Goal: Communication & Community: Answer question/provide support

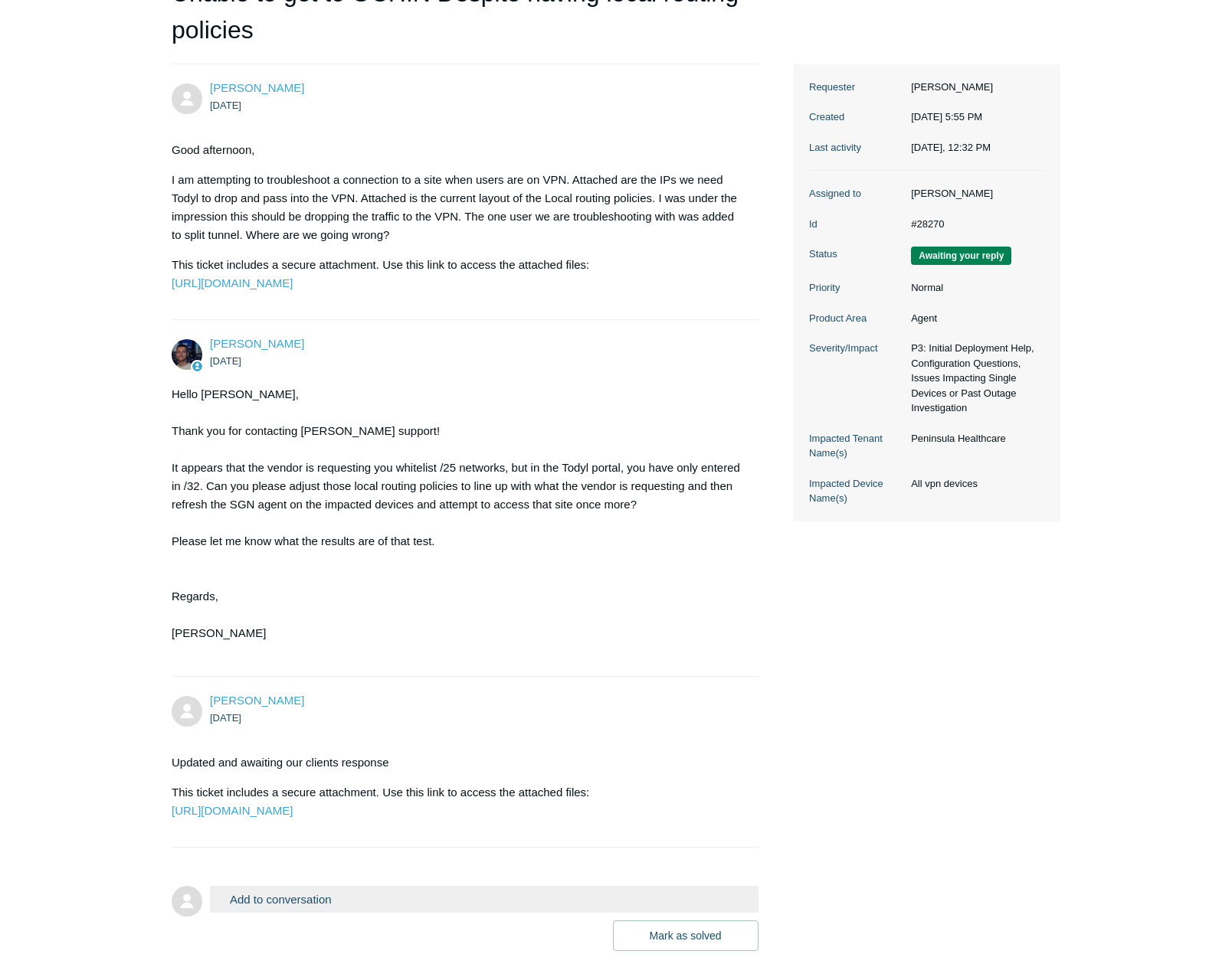
scroll to position [347, 0]
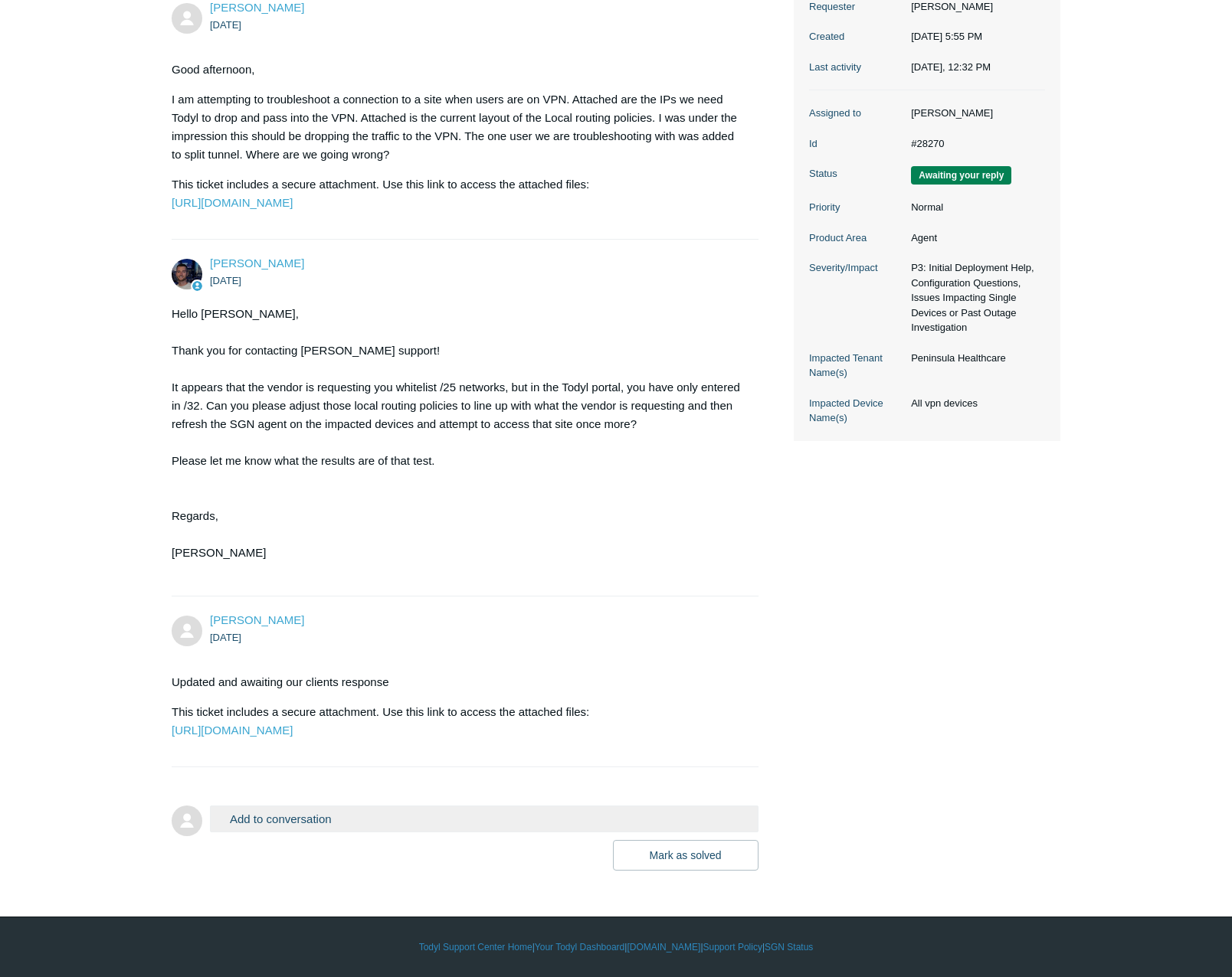
click at [296, 823] on button "Add to conversation" at bounding box center [484, 819] width 549 height 27
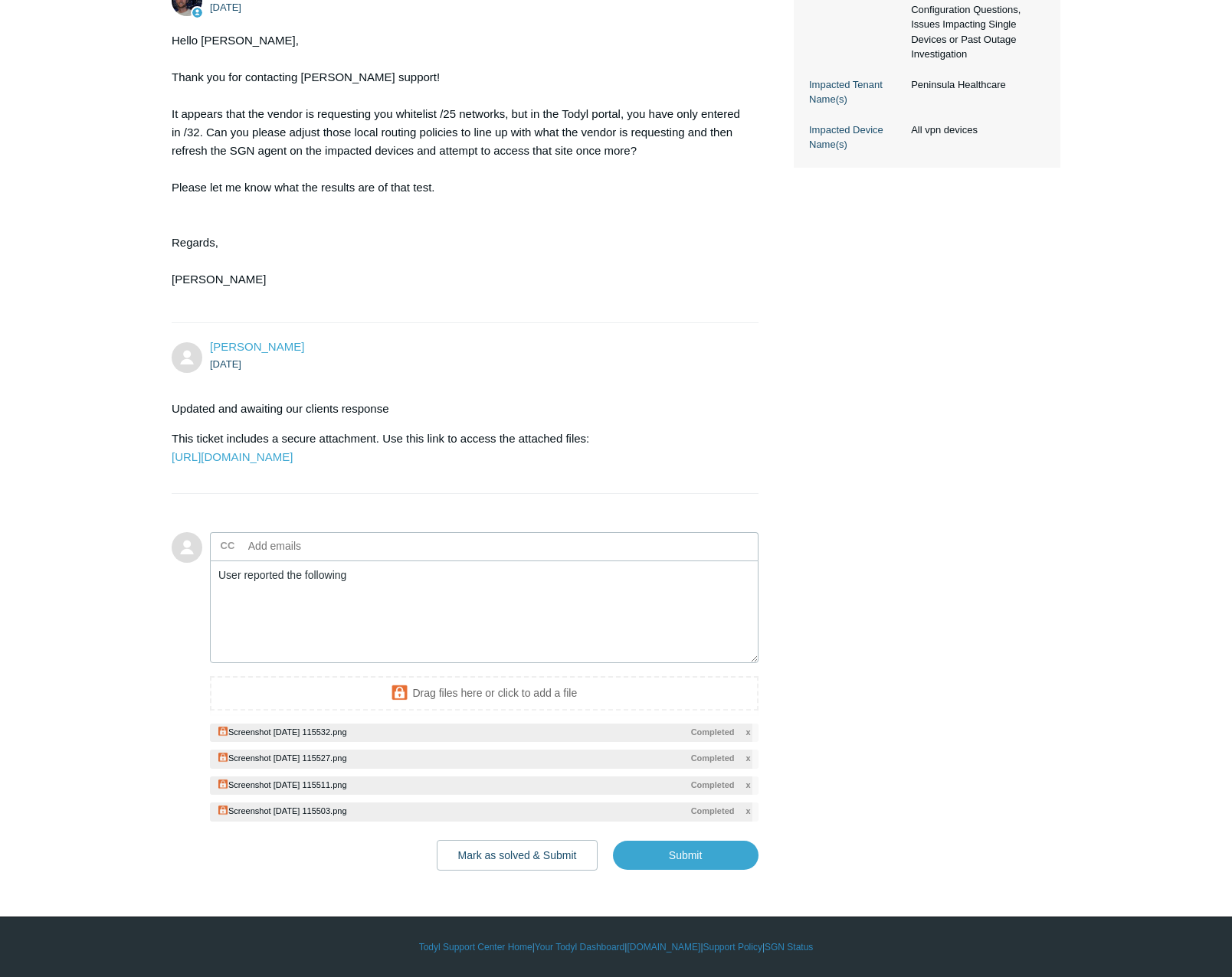
scroll to position [592, 0]
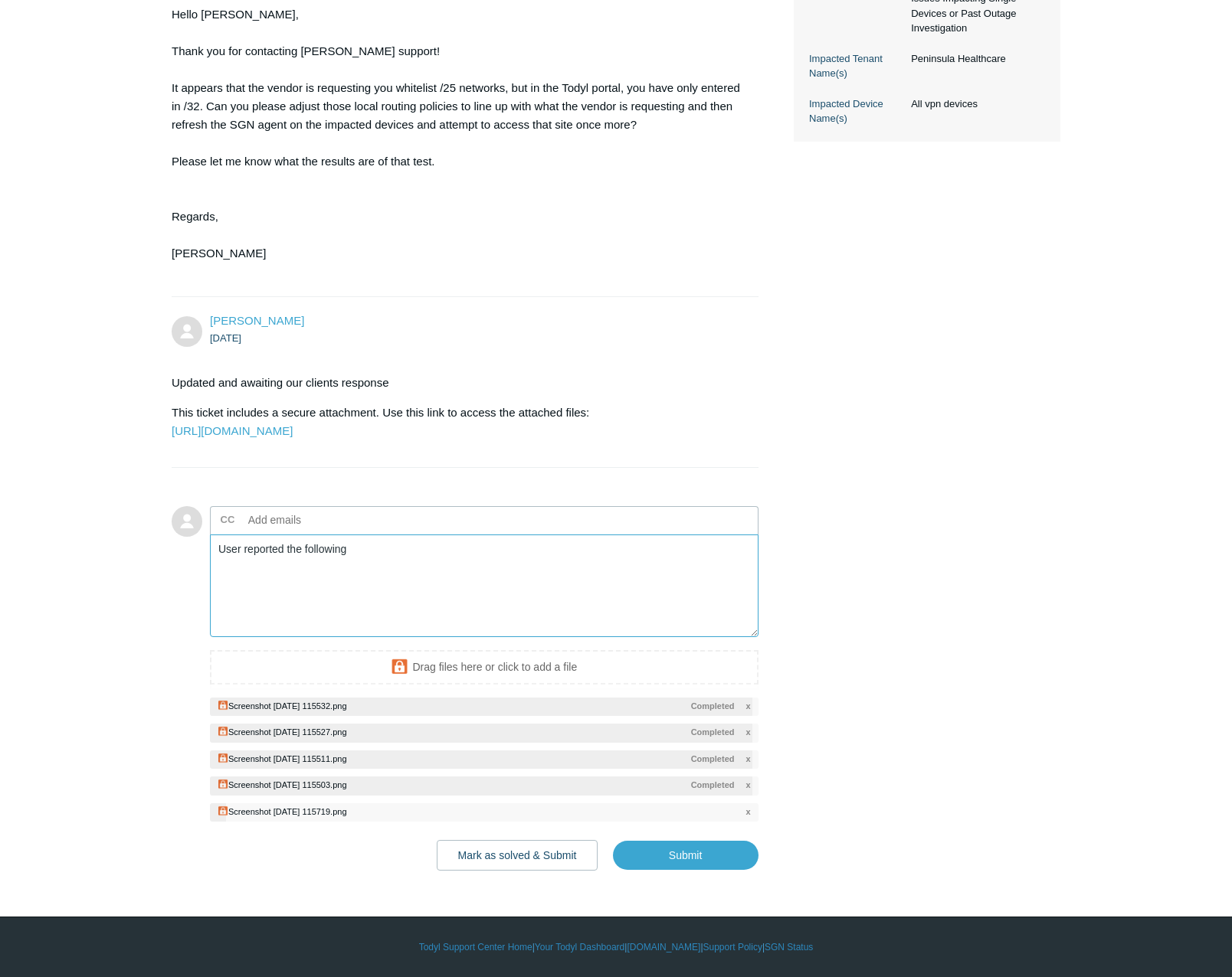
click at [418, 619] on textarea "User reported the following" at bounding box center [484, 585] width 549 height 103
click at [698, 858] on input "Submit" at bounding box center [686, 855] width 146 height 31
type textarea "User reported the following Attached is updated configuration This ticket inclu…"
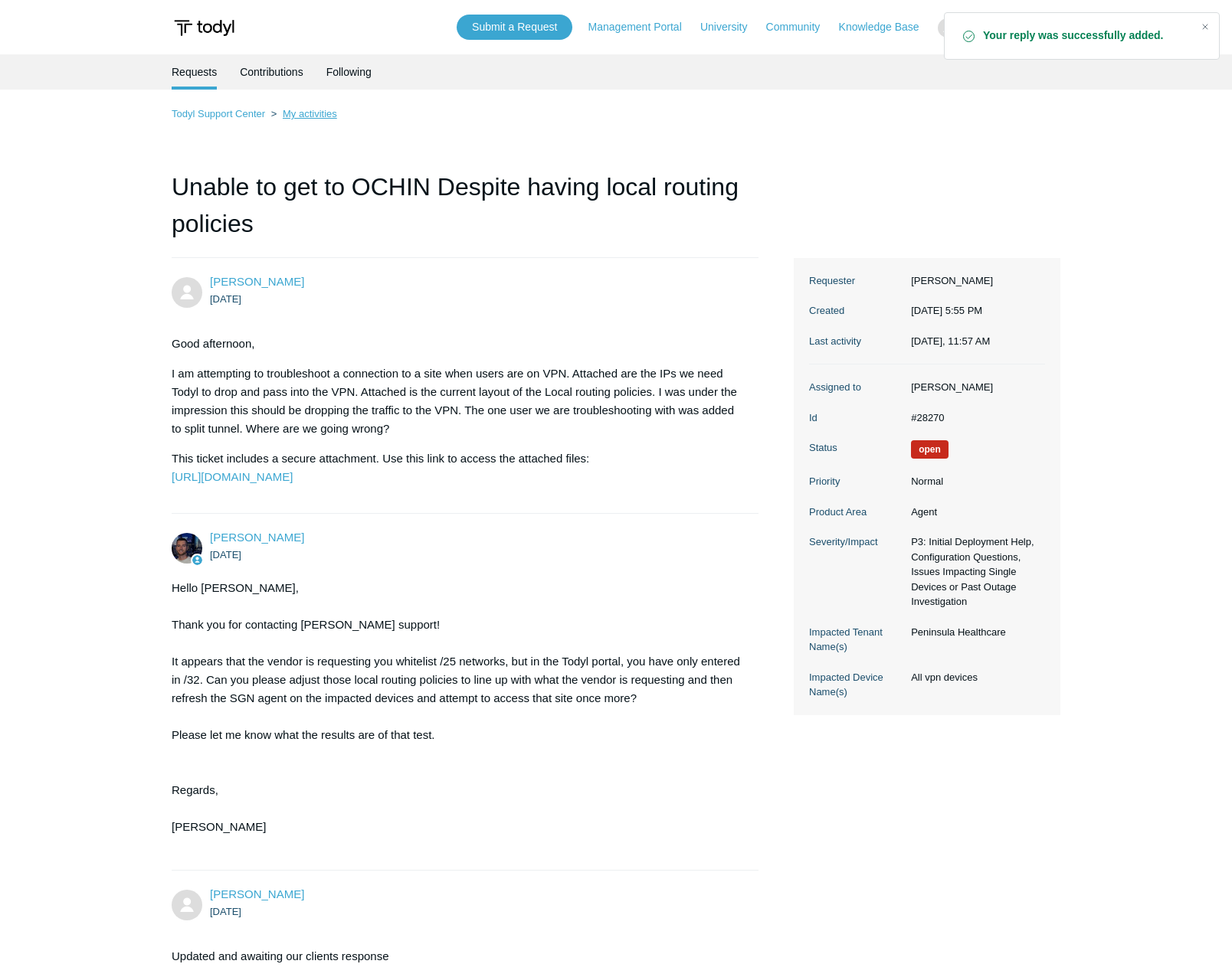
click at [298, 116] on link "My activities" at bounding box center [309, 114] width 54 height 12
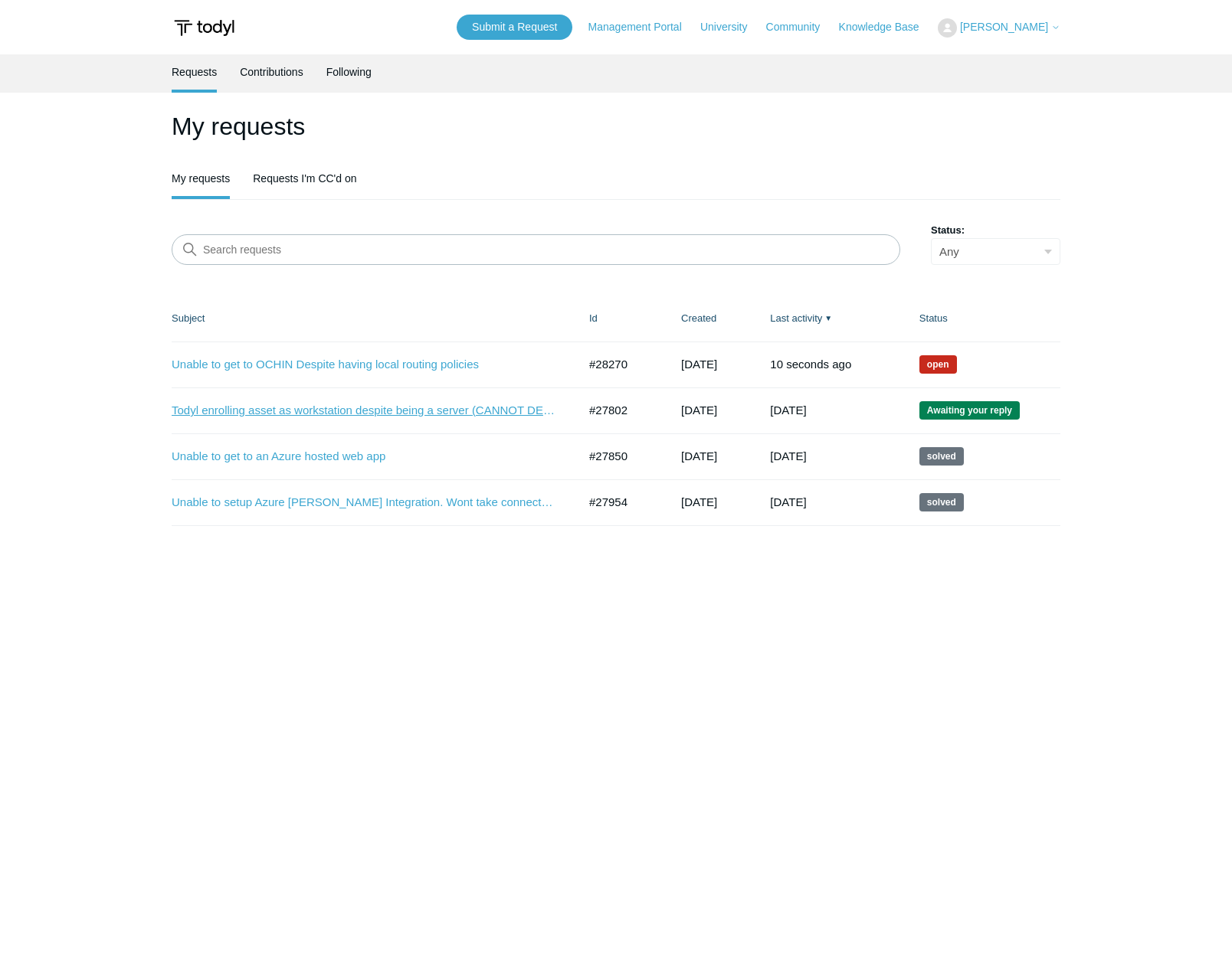
click at [358, 405] on link "Todyl enrolling asset as workstation despite being a server (CANNOT DEPLOY SECU…" at bounding box center [363, 410] width 383 height 18
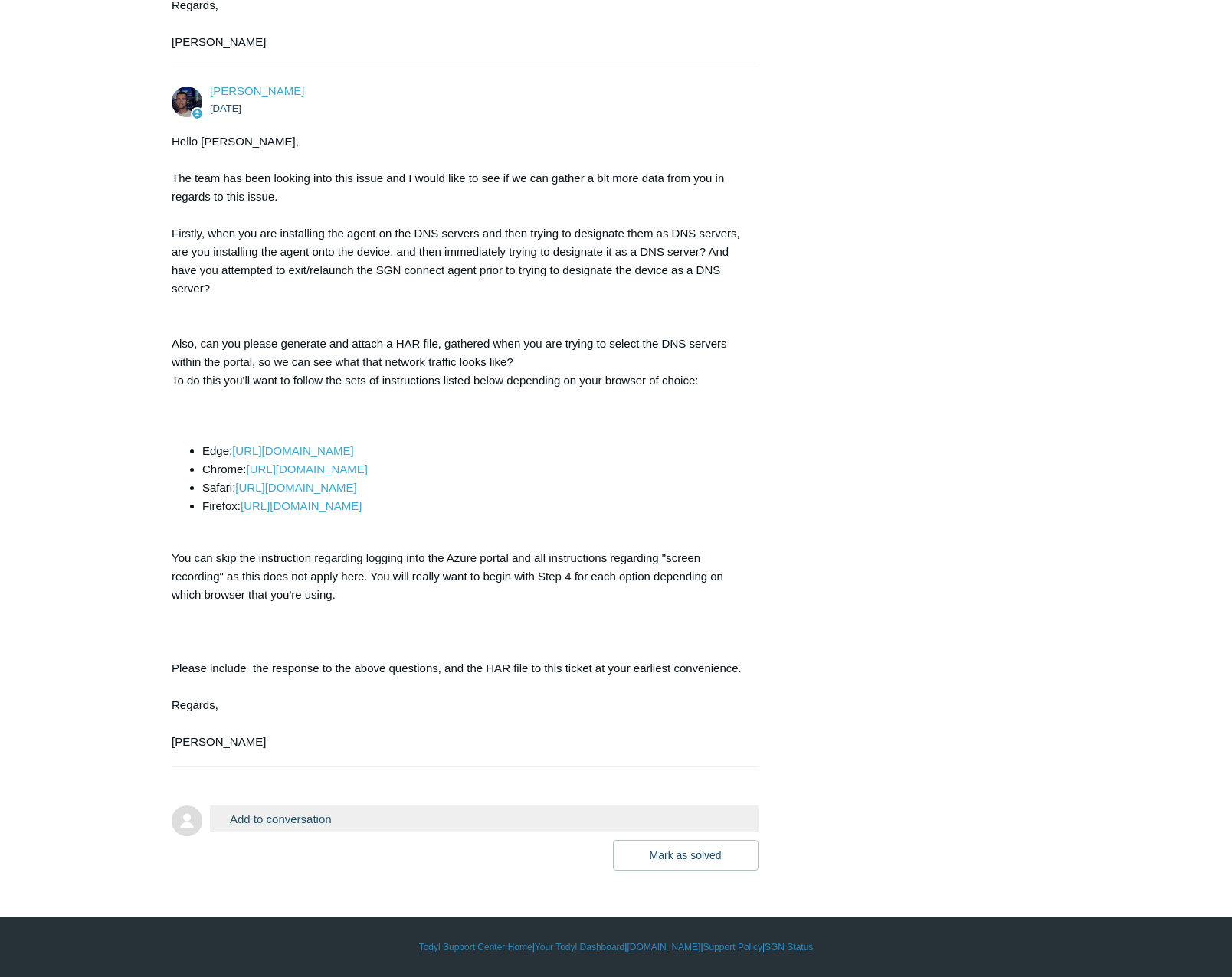
scroll to position [1761, 0]
click at [363, 832] on button "Add to conversation" at bounding box center [484, 819] width 549 height 27
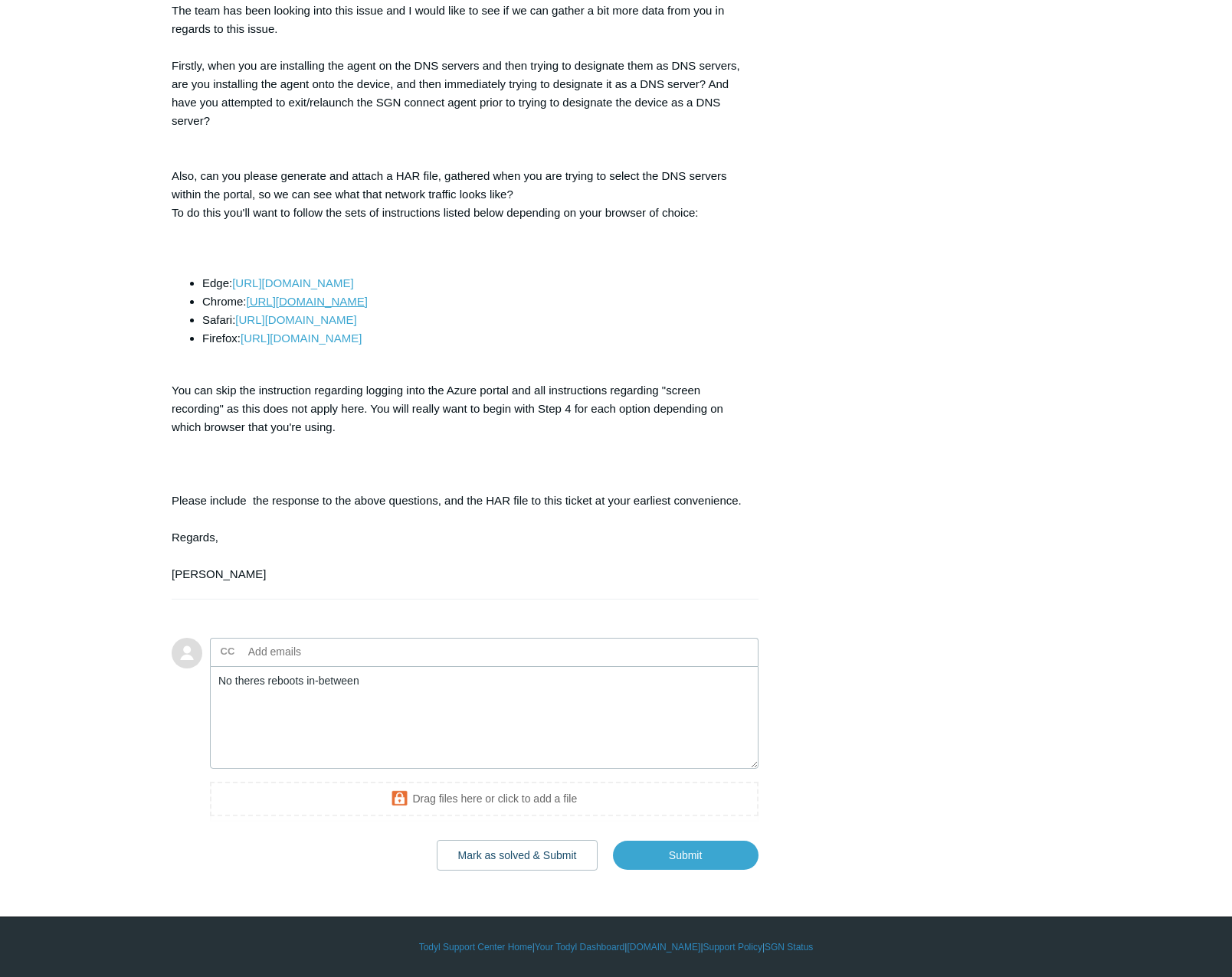
scroll to position [1957, 0]
drag, startPoint x: 416, startPoint y: 680, endPoint x: 406, endPoint y: 692, distance: 15.6
click at [405, 692] on textarea "No theres reboots in-between" at bounding box center [484, 717] width 549 height 103
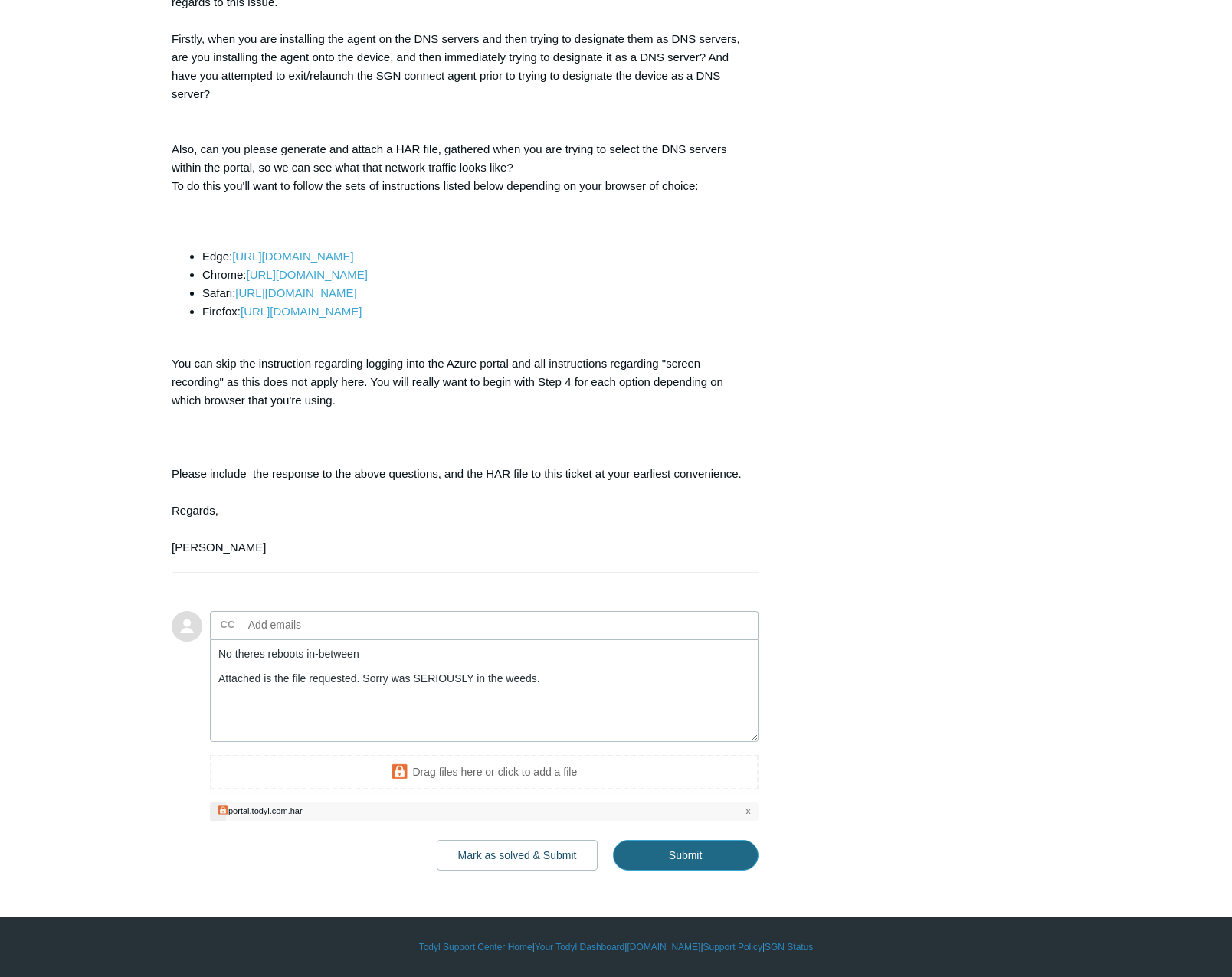
click at [696, 871] on input "Submit" at bounding box center [686, 855] width 146 height 31
click at [682, 871] on input "Submit" at bounding box center [686, 855] width 146 height 31
type textarea "No theres reboots in-between Attached is the file requested. Sorry was SERIOUSL…"
